Goal: Navigation & Orientation: Find specific page/section

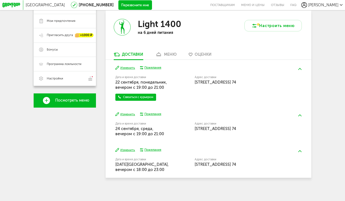
scroll to position [95, 0]
click at [166, 55] on div "меню" at bounding box center [170, 55] width 13 height 5
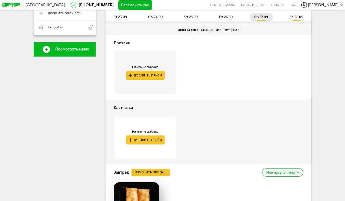
scroll to position [167, 0]
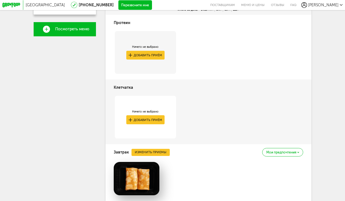
click at [151, 123] on button "Добавить приём" at bounding box center [145, 120] width 38 height 9
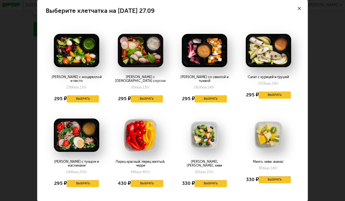
scroll to position [0, 0]
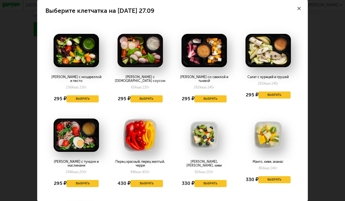
click at [301, 11] on div at bounding box center [299, 8] width 17 height 17
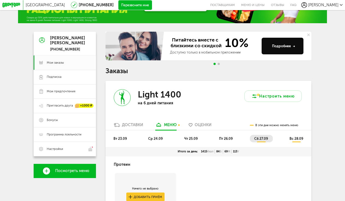
scroll to position [27, 0]
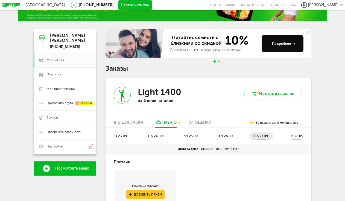
click at [201, 123] on span "Оценки" at bounding box center [203, 122] width 17 height 5
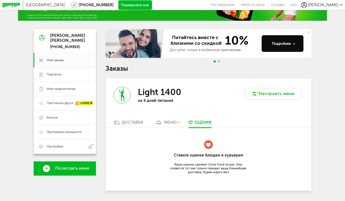
click at [128, 124] on div "Доставки" at bounding box center [132, 122] width 21 height 5
